Goal: Information Seeking & Learning: Learn about a topic

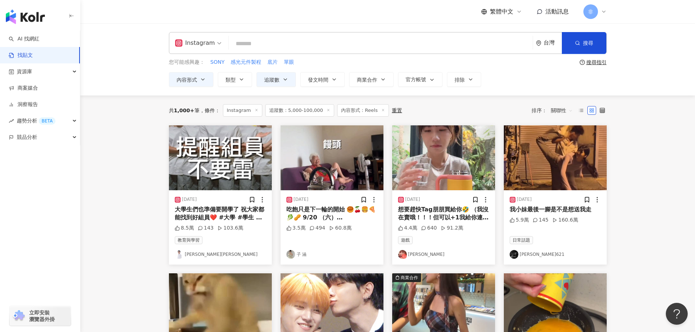
click at [286, 48] on input "search" at bounding box center [381, 44] width 298 height 16
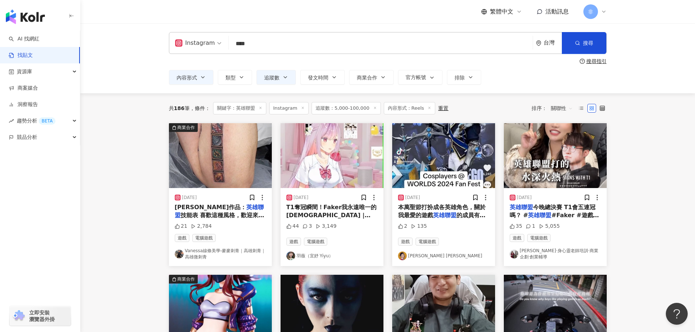
click at [575, 217] on span "#Faker #遊戲人生 #LOL #t1" at bounding box center [554, 219] width 89 height 15
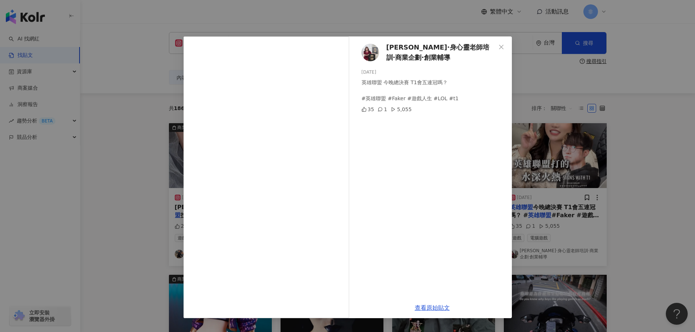
click at [635, 183] on div "[PERSON_NAME]·身心靈老師培訓·商業企劃·創業輔導 [DATE] 英雄聯盟 今晚總決賽 T1會五連冠嗎？ #英雄聯盟 #Faker #遊戲人生 #…" at bounding box center [347, 166] width 695 height 332
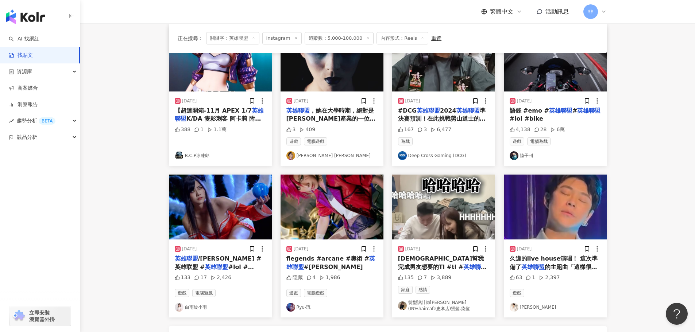
scroll to position [292, 0]
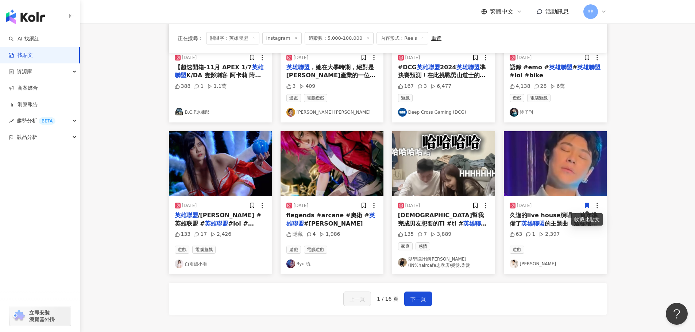
click at [457, 228] on span "lol #男友 #驚" at bounding box center [445, 231] width 39 height 7
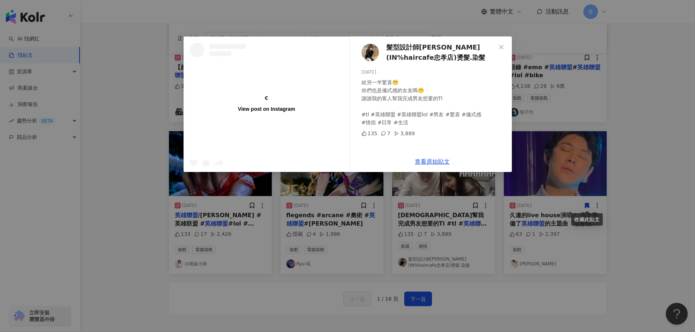
click at [578, 120] on div "View post on Instagram 髮型設計師[PERSON_NAME](IN%haircafe忠孝店)燙髮.染髮 [DATE] 給另一半驚喜😬 你…" at bounding box center [347, 166] width 695 height 332
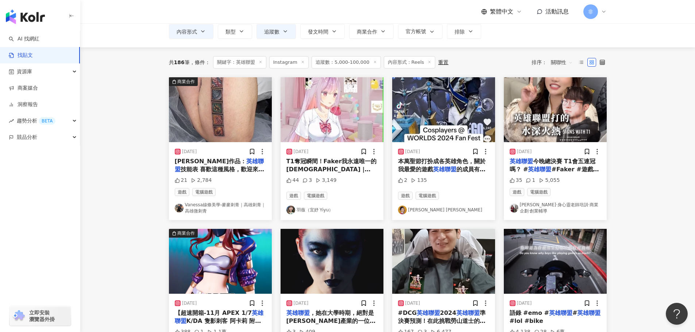
scroll to position [73, 0]
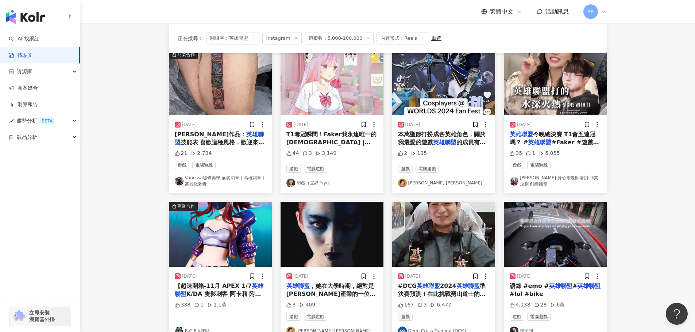
click at [448, 141] on mark "英雄聯盟" at bounding box center [444, 142] width 23 height 7
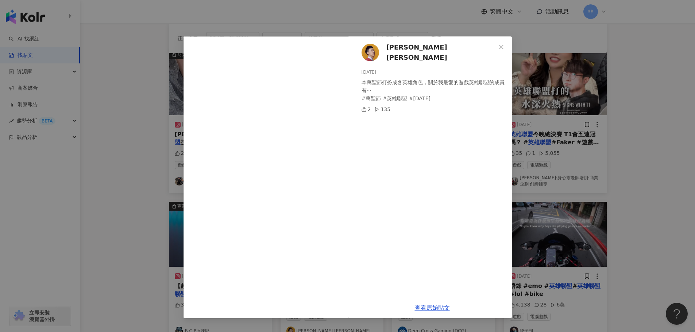
click at [637, 91] on div "[PERSON_NAME] [PERSON_NAME] [DATE] 本萬聖節打扮成各英雄角色，關於我最愛的遊戲英雄聯盟的成員有⋯ #萬聖節 #英雄聯盟 #[…" at bounding box center [347, 166] width 695 height 332
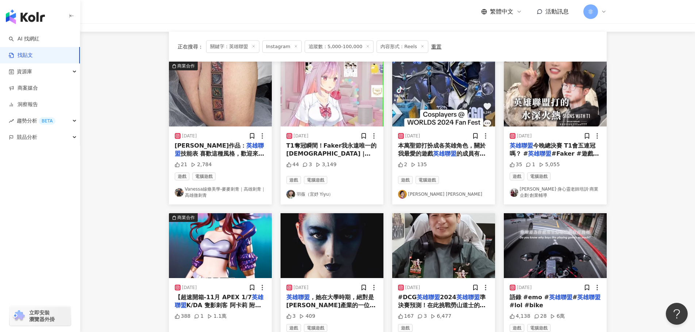
scroll to position [0, 0]
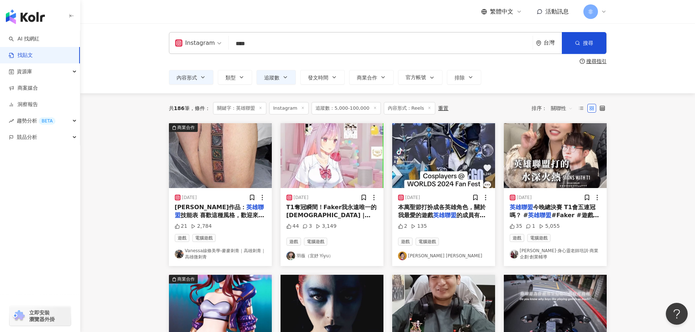
click at [305, 45] on input "****" at bounding box center [381, 44] width 298 height 16
click at [308, 74] on div "AND" at bounding box center [311, 72] width 9 height 7
type input "**********"
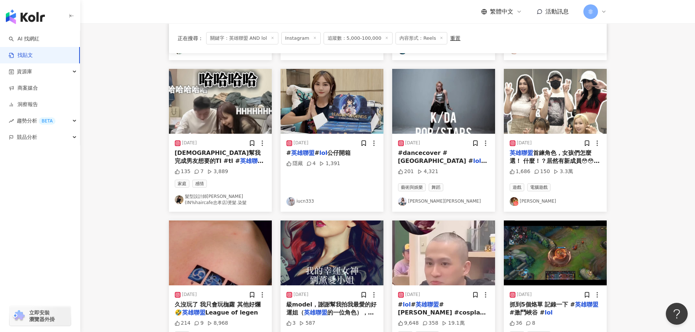
scroll to position [219, 0]
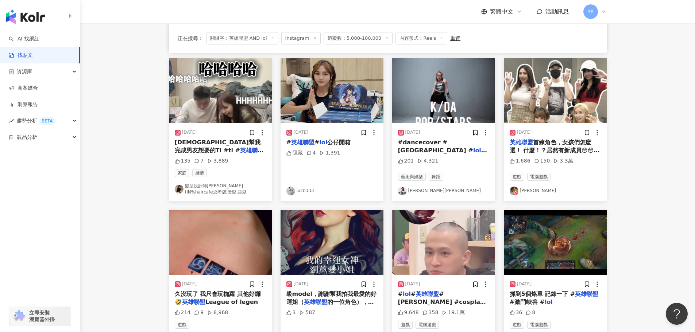
click at [572, 152] on span "首練角色，女孩們怎麼選！ 什麼！？居然有新成員😳😳😳 - [DATE]第一次團練， 大家知道我們打什麼路嗎😎 @talonempress @psgtalon" at bounding box center [555, 163] width 90 height 48
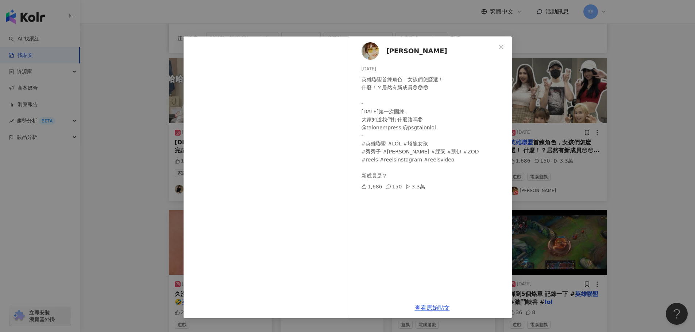
click at [617, 173] on div "[PERSON_NAME]伊 [DATE] 英雄聯盟首練角色，女孩們怎麼選！ 什麼！？居然有新成員😳😳😳 - [DATE]第一次團練， 大家知道我們打什麼路嗎…" at bounding box center [347, 166] width 695 height 332
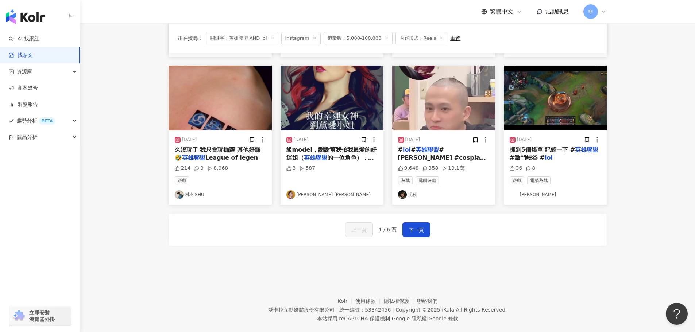
scroll to position [365, 0]
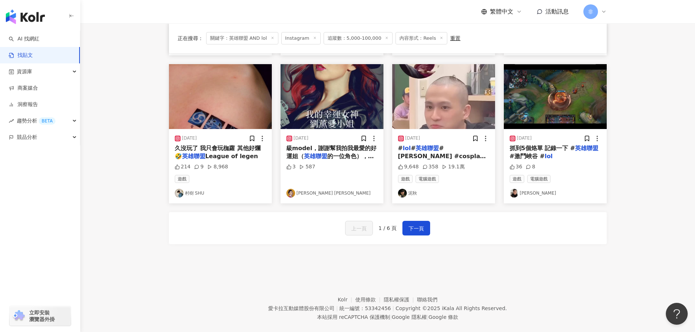
click at [441, 149] on span "#[PERSON_NAME] #cosplay #life" at bounding box center [442, 156] width 88 height 23
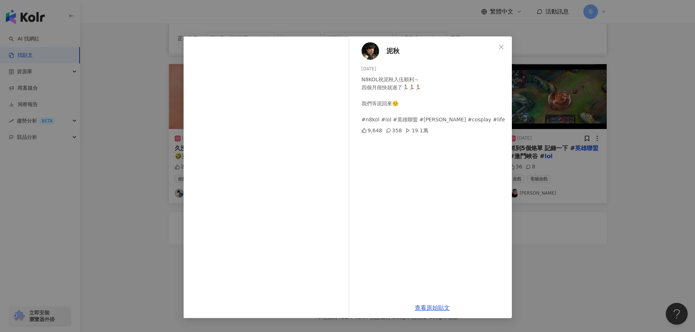
click at [129, 155] on div "泥秋 [DATE] N8KOL祝泥秋入伍順利～ 四個月很快就過了🏃🏻🏃🏻🏃🏻 我們等泥回來☺️ #n8kol #lol #英雄聯盟 #[PERSON_NAME…" at bounding box center [347, 166] width 695 height 332
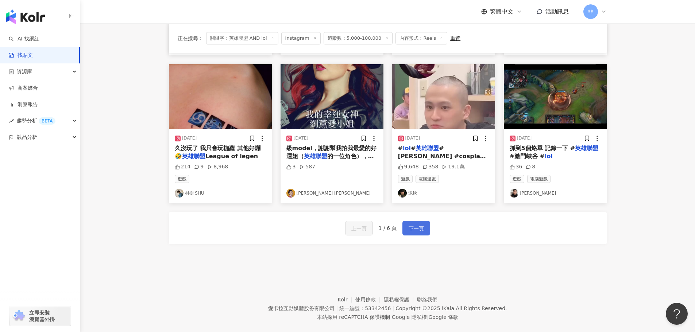
click at [412, 222] on button "下一頁" at bounding box center [416, 228] width 28 height 15
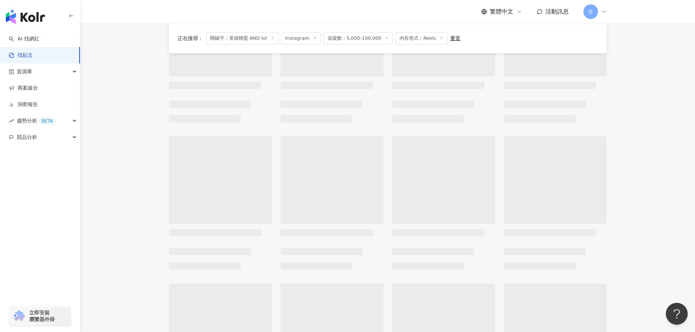
scroll to position [0, 0]
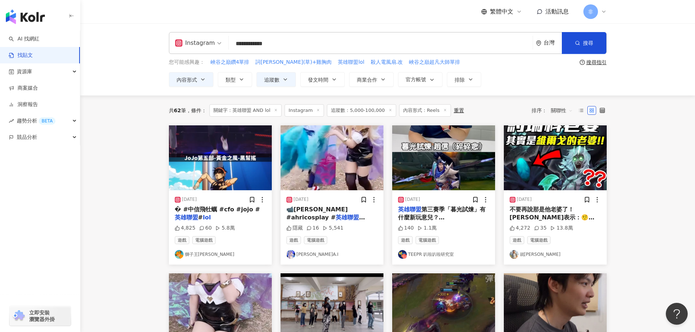
click at [429, 213] on span "第三賽季「暮光試煉」有什麼新玩意兒？ #" at bounding box center [442, 217] width 88 height 23
